Goal: Task Accomplishment & Management: Manage account settings

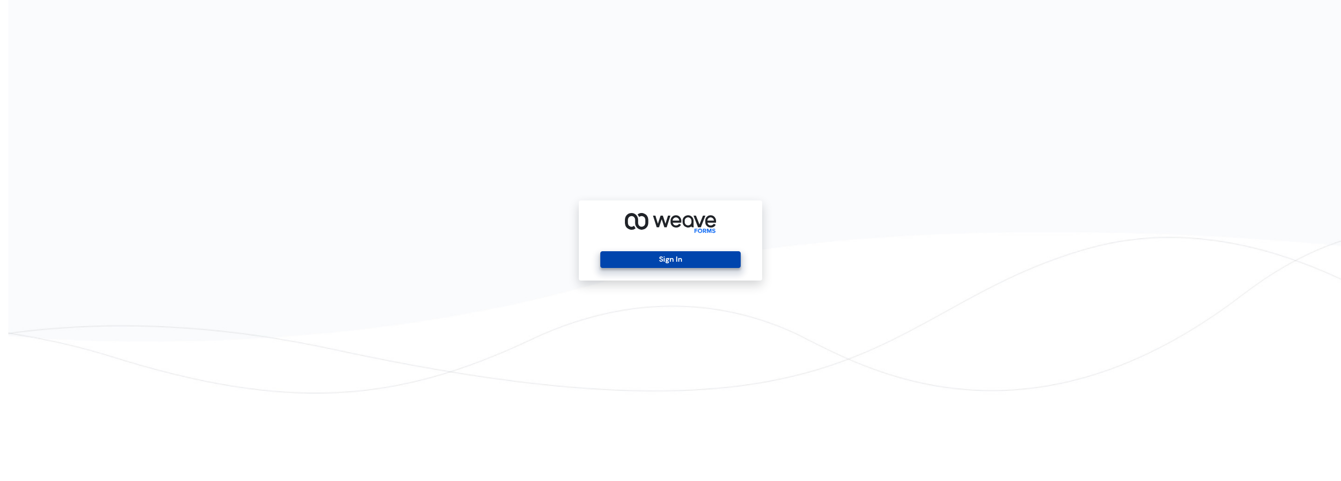
click at [688, 256] on button "Sign In" at bounding box center [670, 259] width 140 height 17
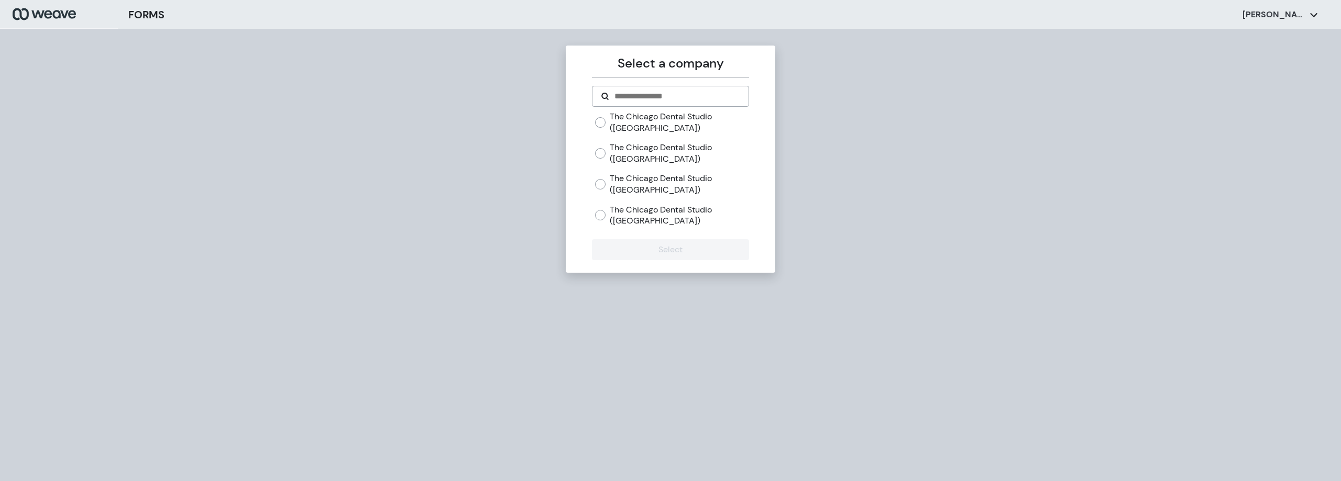
click at [659, 185] on label "The Chicago Dental Studio ([GEOGRAPHIC_DATA])" at bounding box center [679, 184] width 139 height 23
click at [656, 239] on button "Select" at bounding box center [670, 249] width 157 height 21
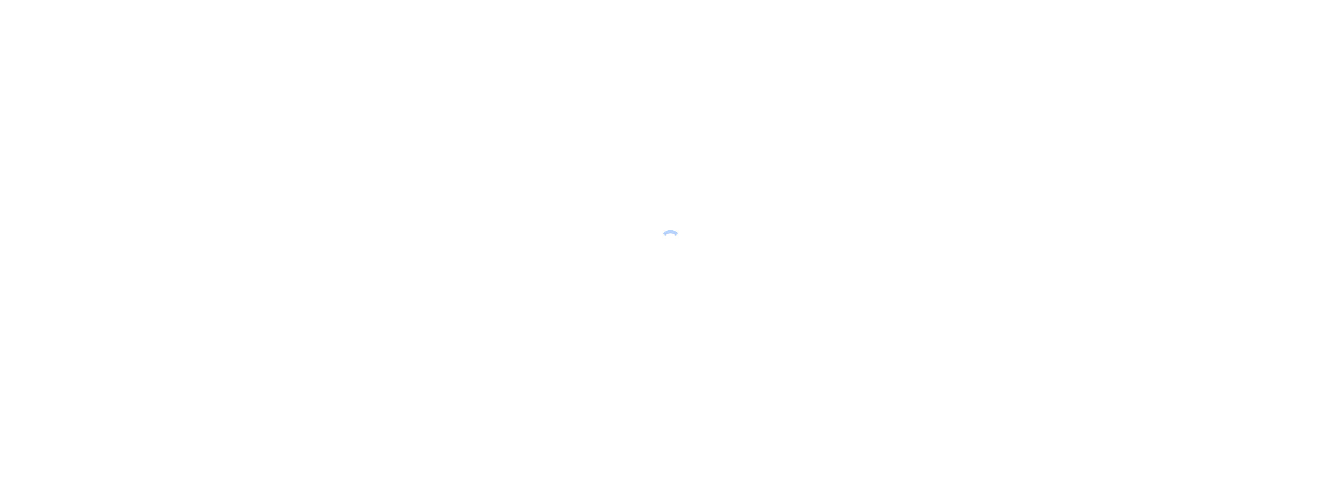
click at [656, 250] on div at bounding box center [670, 240] width 1341 height 481
